Goal: Information Seeking & Learning: Learn about a topic

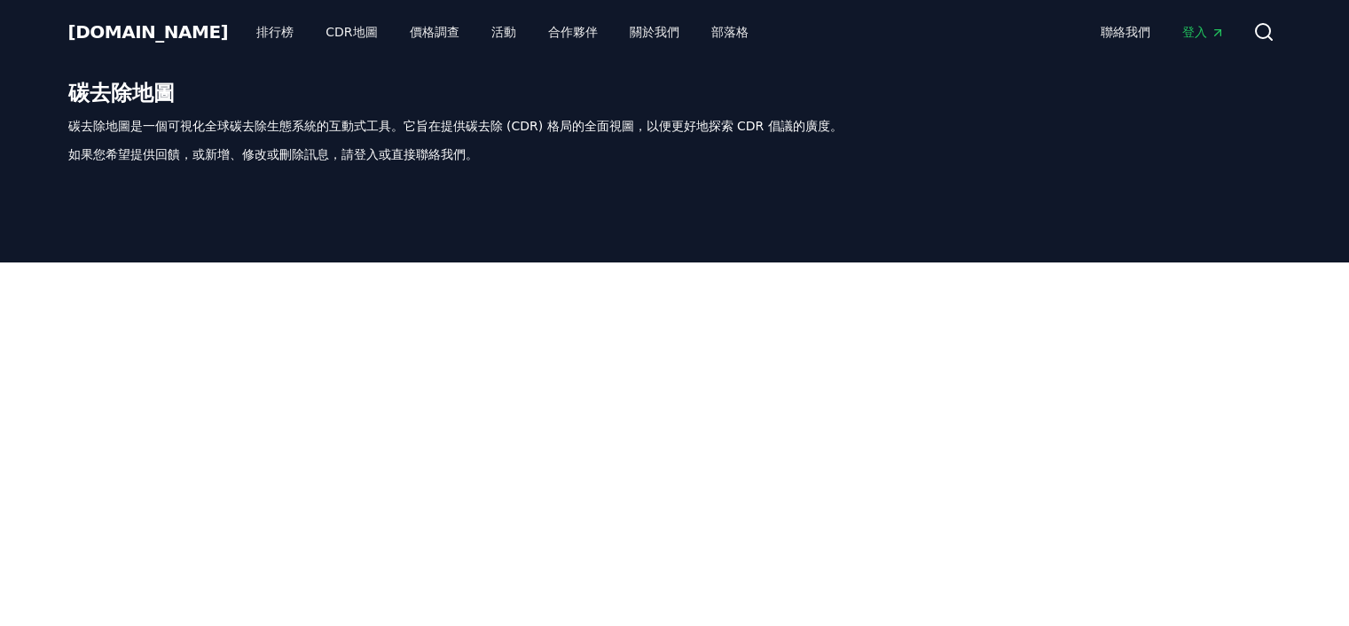
scroll to position [192, 0]
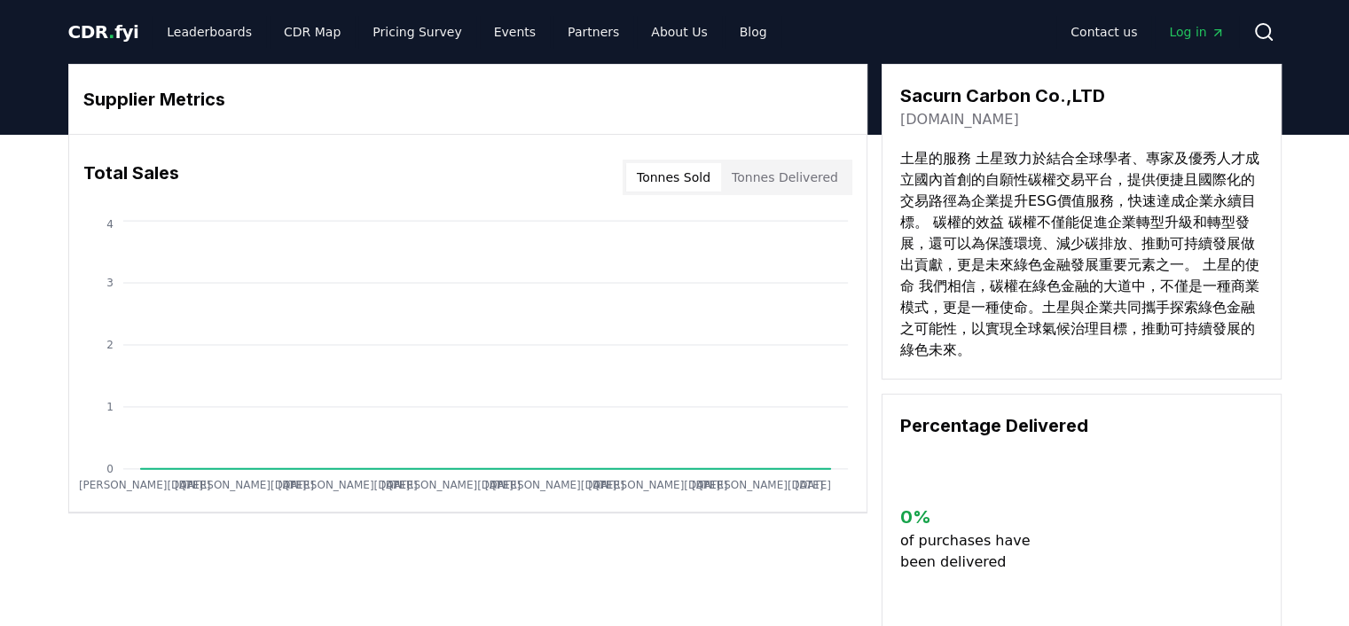
drag, startPoint x: 901, startPoint y: 95, endPoint x: 1029, endPoint y: 91, distance: 127.8
